Goal: Task Accomplishment & Management: Manage account settings

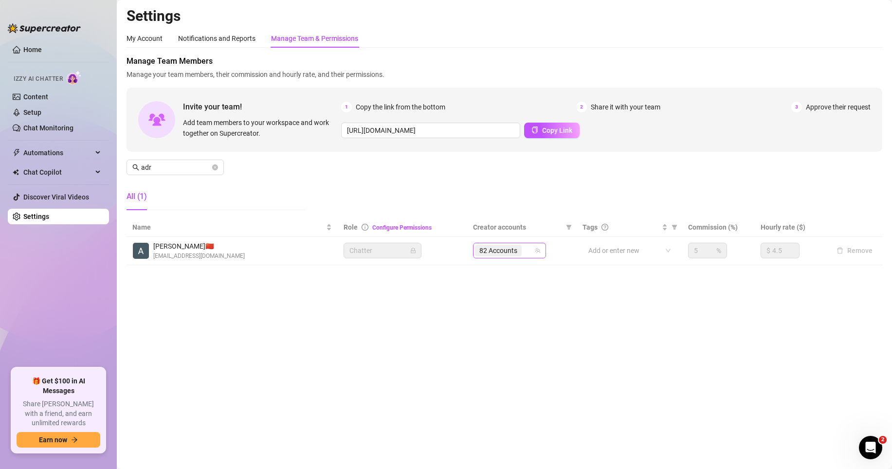
click at [504, 254] on span "82 Accounts" at bounding box center [498, 250] width 38 height 11
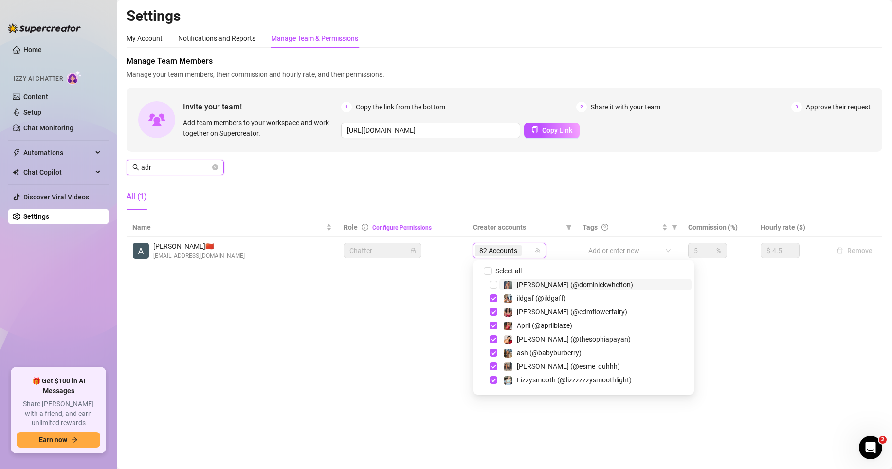
click at [181, 167] on input "adr" at bounding box center [175, 167] width 69 height 11
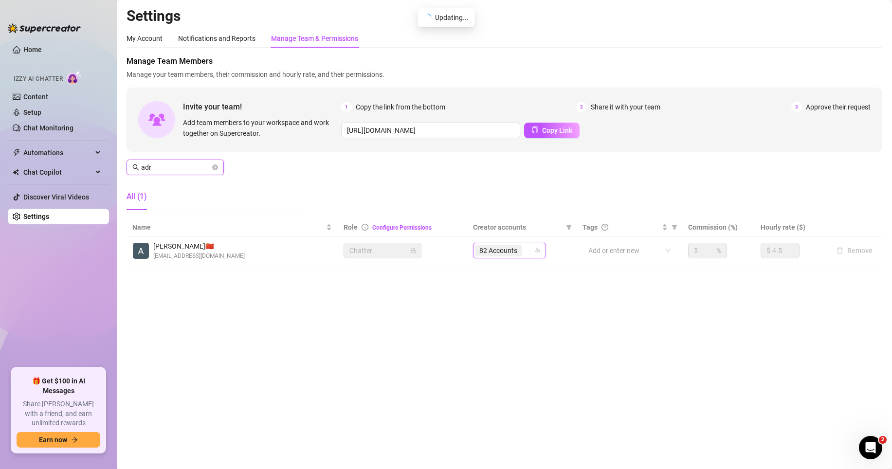
click at [181, 167] on input "adr" at bounding box center [175, 167] width 69 height 11
type input "[PERSON_NAME]"
drag, startPoint x: 515, startPoint y: 262, endPoint x: 516, endPoint y: 253, distance: 9.3
click at [515, 261] on td "83 Accounts" at bounding box center [521, 251] width 109 height 28
click at [520, 245] on div "83 Accounts" at bounding box center [509, 251] width 73 height 16
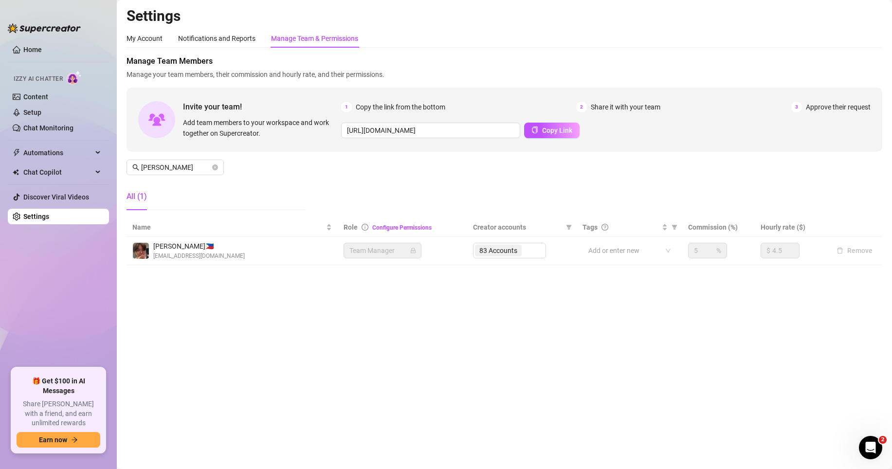
drag, startPoint x: 520, startPoint y: 245, endPoint x: 519, endPoint y: 257, distance: 12.2
click at [523, 244] on div "83 Accounts" at bounding box center [509, 251] width 73 height 16
drag, startPoint x: 515, startPoint y: 277, endPoint x: 507, endPoint y: 273, distance: 9.1
click at [514, 277] on main "Settings My Account Notifications and Reports Manage Team & Permissions Profile…" at bounding box center [504, 234] width 775 height 469
click at [516, 234] on th "Creator accounts" at bounding box center [521, 227] width 109 height 19
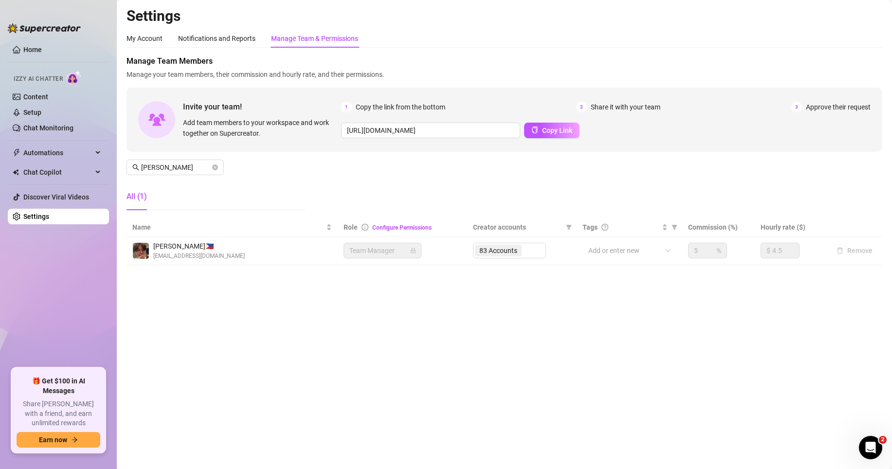
click at [516, 238] on td "83 Accounts" at bounding box center [521, 251] width 109 height 28
drag, startPoint x: 527, startPoint y: 260, endPoint x: 528, endPoint y: 248, distance: 12.7
click at [527, 257] on td "83 Accounts" at bounding box center [521, 251] width 109 height 28
drag, startPoint x: 528, startPoint y: 248, endPoint x: 550, endPoint y: 234, distance: 26.2
click at [528, 247] on div "83 Accounts" at bounding box center [509, 251] width 73 height 16
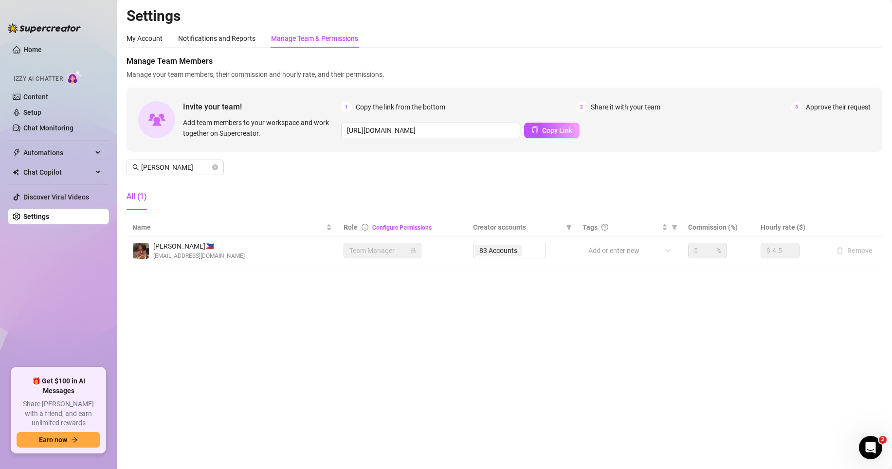
click at [532, 256] on div "83 Accounts" at bounding box center [509, 251] width 73 height 16
click at [536, 241] on td "83 Accounts" at bounding box center [521, 251] width 109 height 28
click at [531, 265] on td "83 Accounts" at bounding box center [521, 251] width 109 height 28
drag, startPoint x: 440, startPoint y: 195, endPoint x: 422, endPoint y: 222, distance: 32.7
click at [430, 214] on div "Manage Team Members Manage your team members, their commission and hourly rate,…" at bounding box center [505, 136] width 756 height 163
